Goal: Navigation & Orientation: Find specific page/section

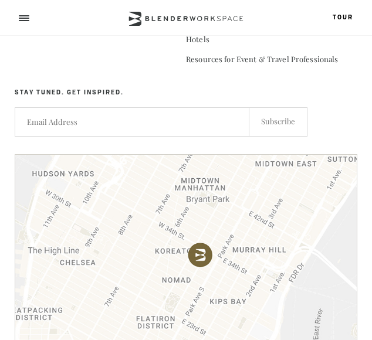
scroll to position [4203, 0]
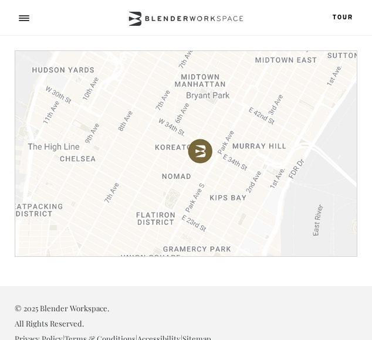
click at [21, 16] on span at bounding box center [24, 15] width 11 height 1
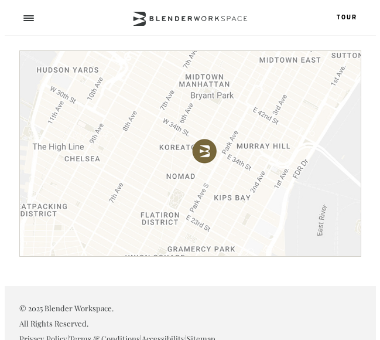
scroll to position [4254, 0]
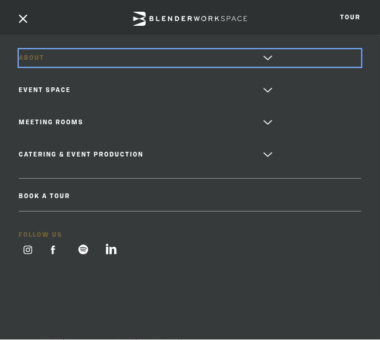
click at [35, 59] on link "About" at bounding box center [190, 58] width 342 height 18
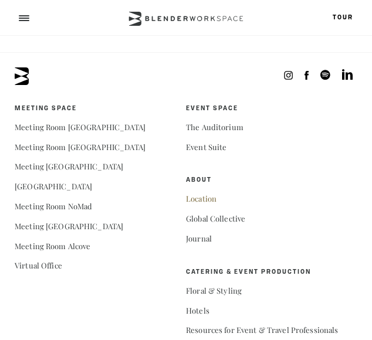
scroll to position [1055, 0]
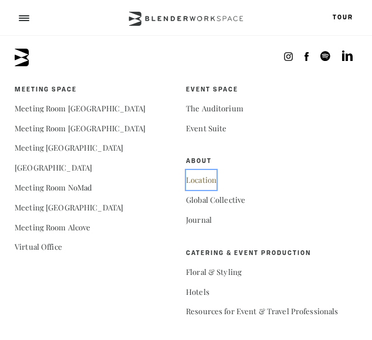
click at [193, 186] on link "Location" at bounding box center [201, 180] width 30 height 20
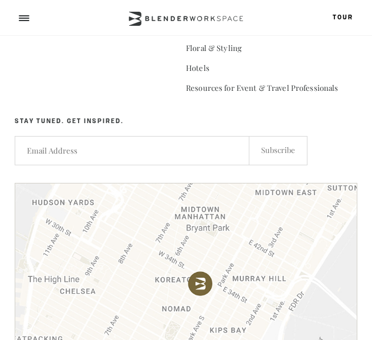
scroll to position [1311, 0]
